Goal: Check status

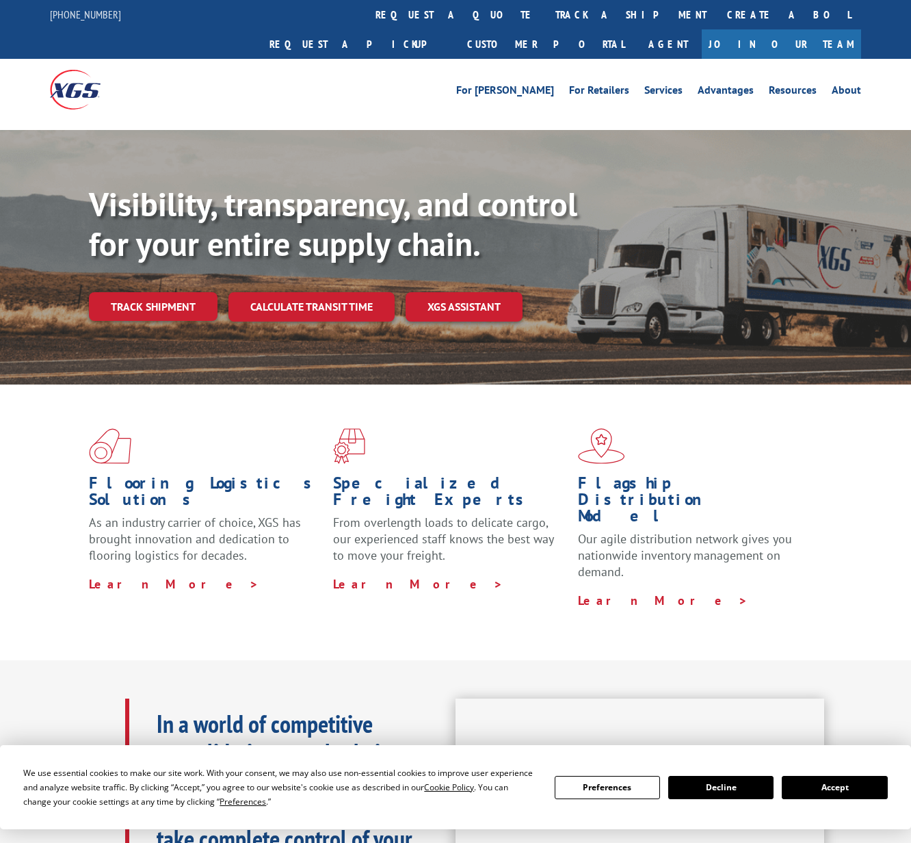
click at [166, 292] on link "Track shipment" at bounding box center [153, 306] width 129 height 29
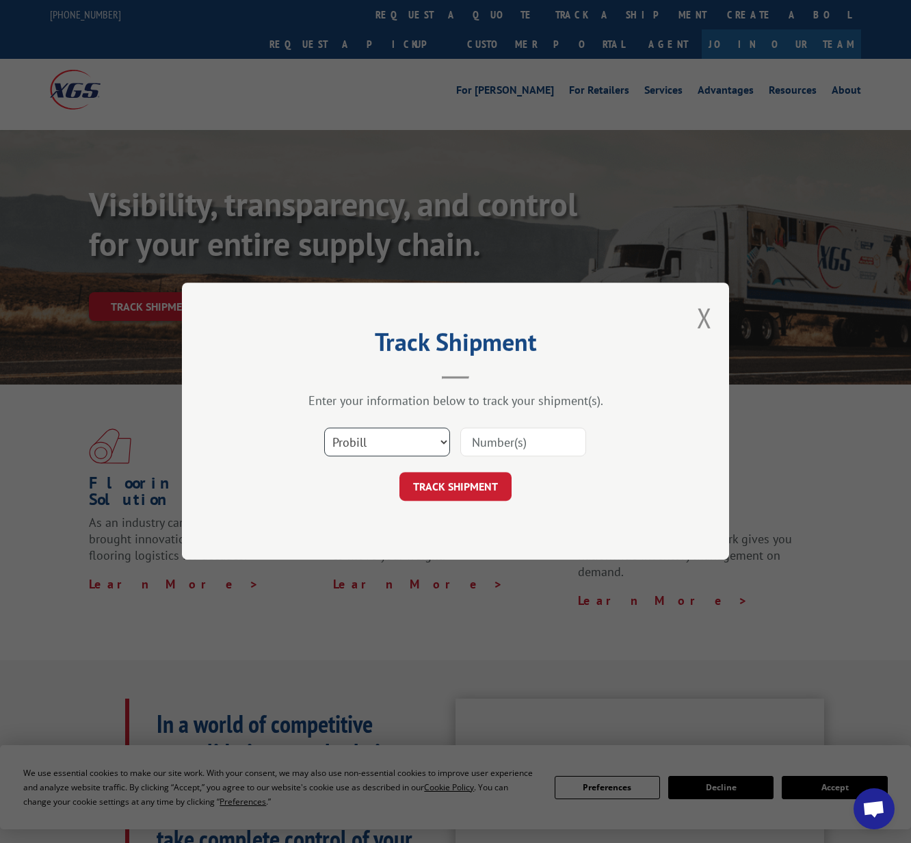
click at [428, 447] on select "Select category... Probill BOL PO" at bounding box center [387, 442] width 126 height 29
select select "bol"
click at [324, 428] on select "Select category... Probill BOL PO" at bounding box center [387, 442] width 126 height 29
click at [491, 445] on input at bounding box center [523, 442] width 126 height 29
paste input "3386781"
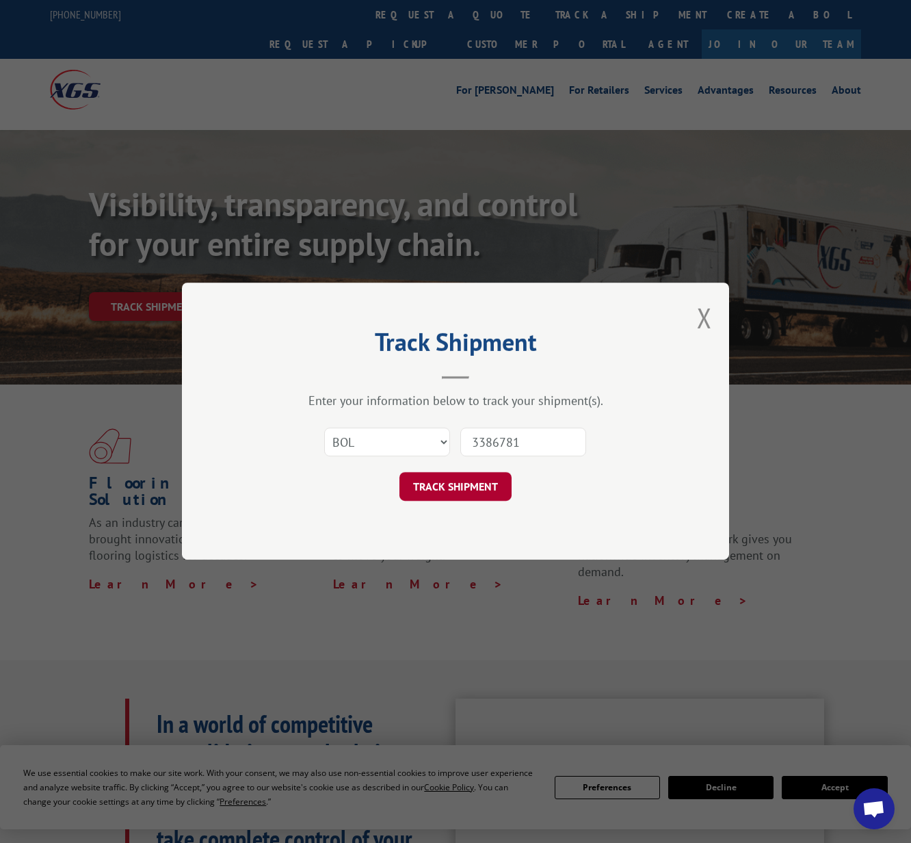
type input "3386781"
click at [477, 483] on button "TRACK SHIPMENT" at bounding box center [455, 487] width 112 height 29
